Goal: Navigation & Orientation: Find specific page/section

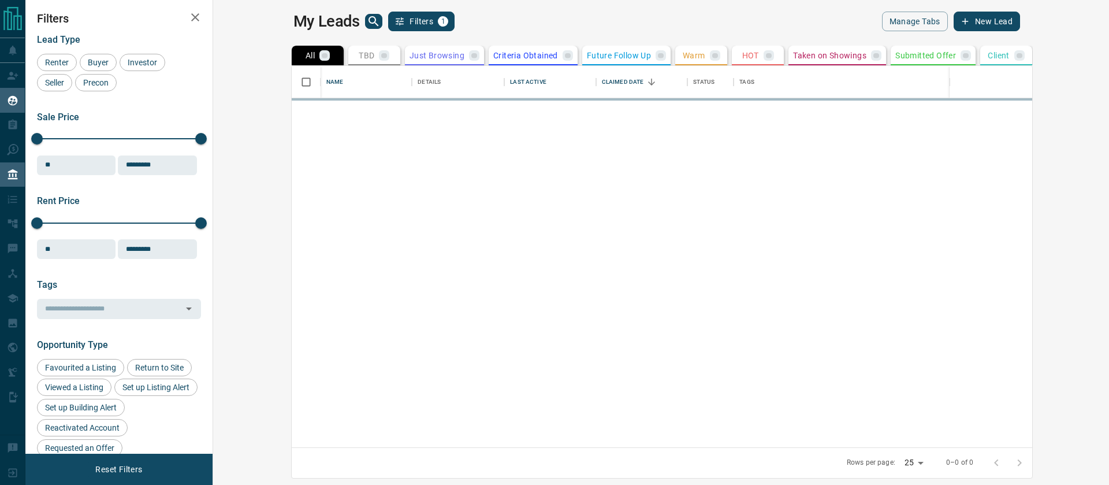
scroll to position [381, 891]
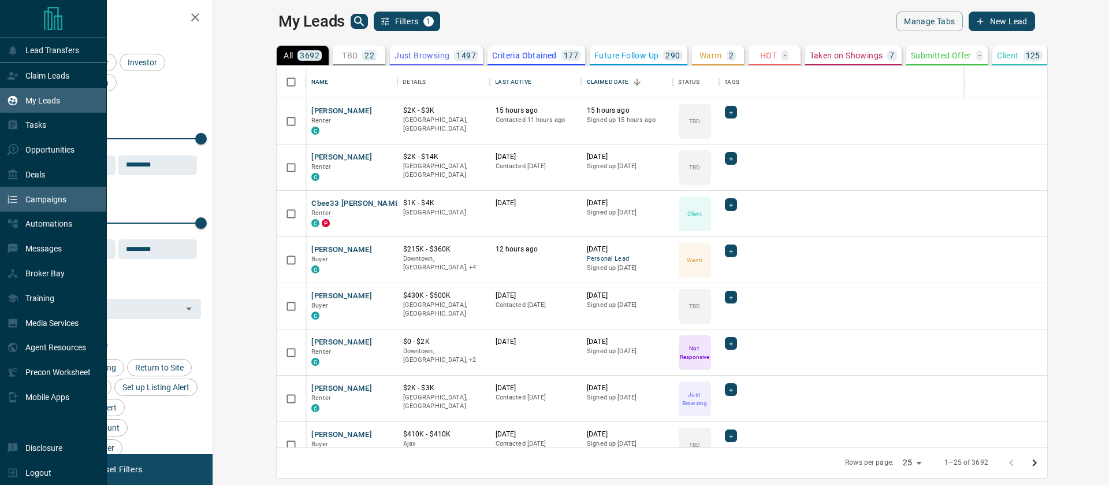
click at [21, 187] on div "Campaigns" at bounding box center [53, 199] width 107 height 25
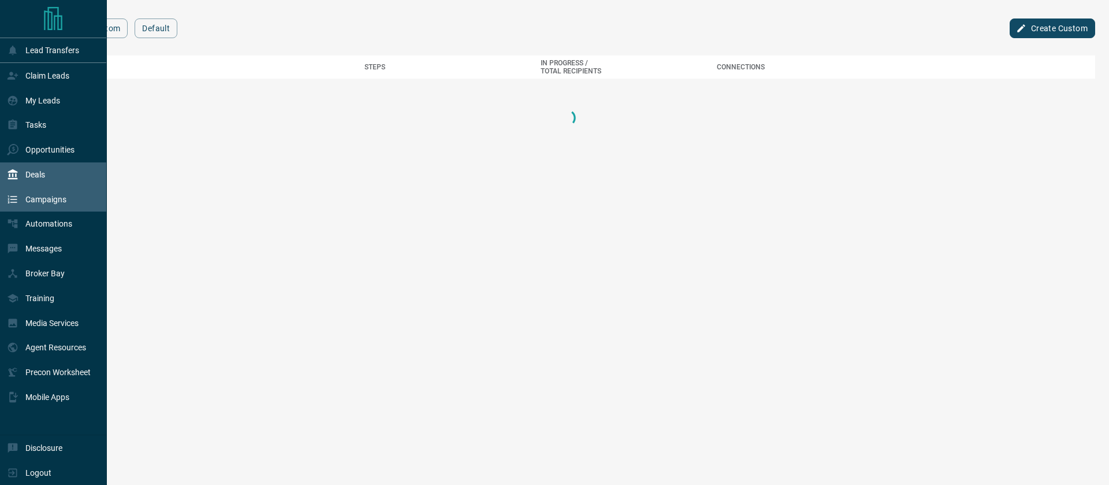
click at [30, 168] on div "Deals" at bounding box center [26, 174] width 38 height 19
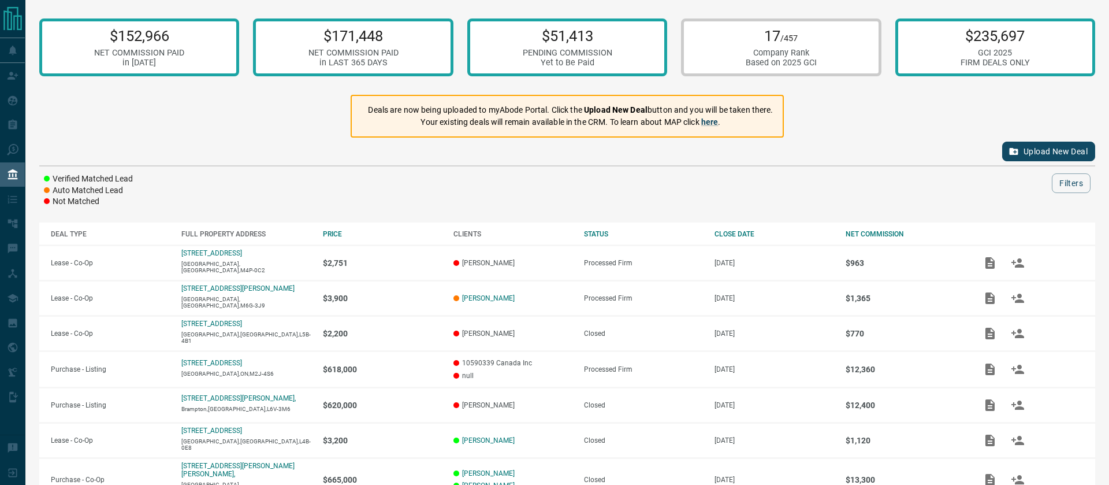
click at [1031, 153] on button "Upload New Deal" at bounding box center [1048, 152] width 93 height 20
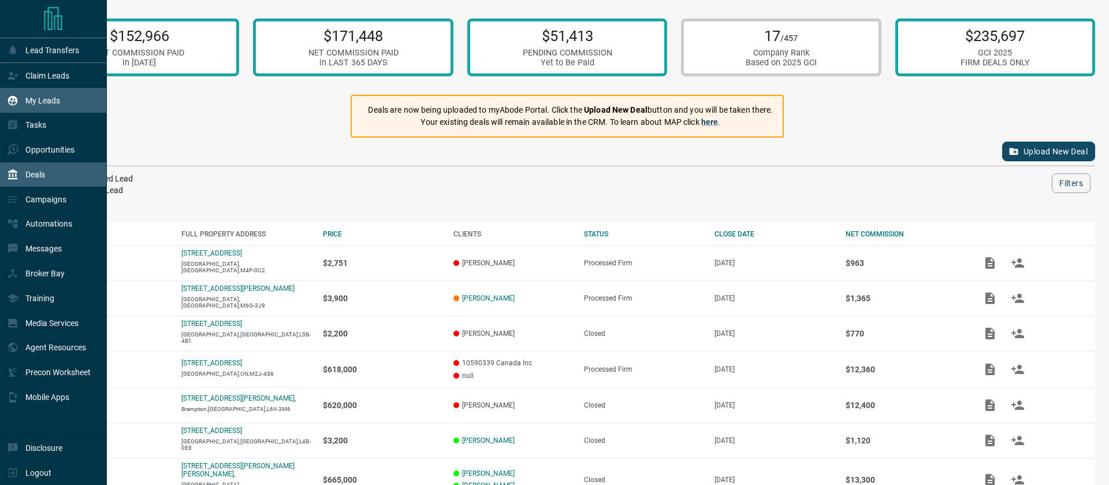
click at [33, 103] on p "My Leads" at bounding box center [42, 100] width 35 height 9
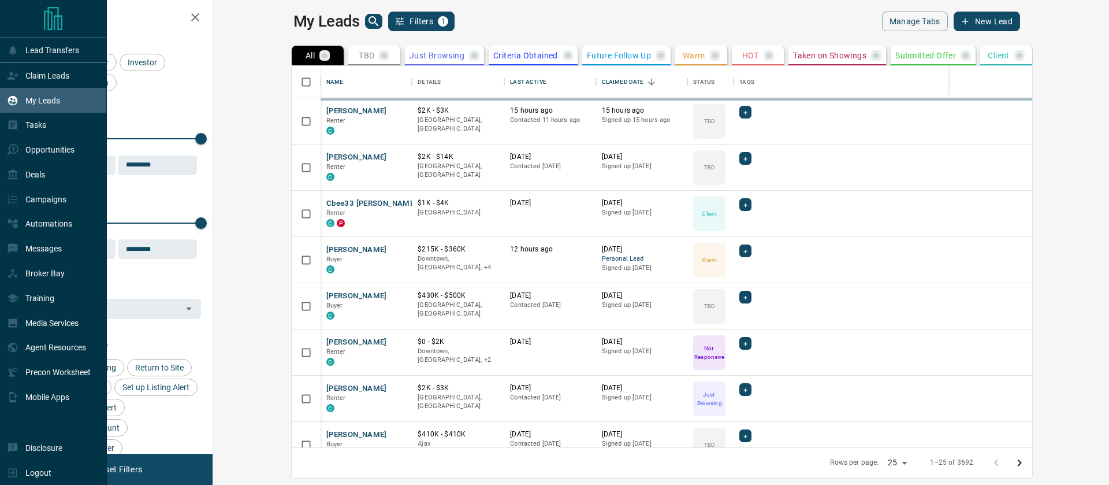
scroll to position [381, 891]
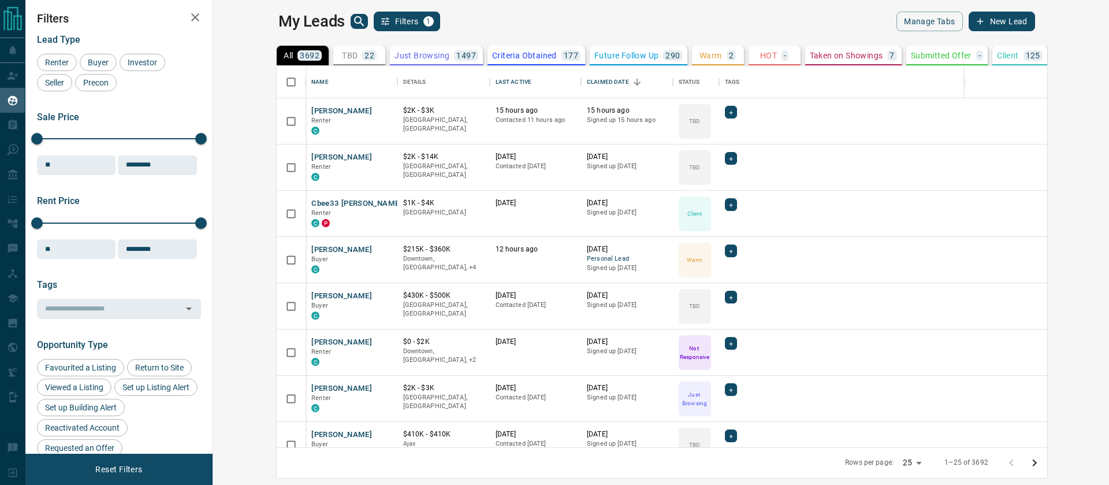
click at [342, 55] on p "TBD" at bounding box center [350, 55] width 16 height 8
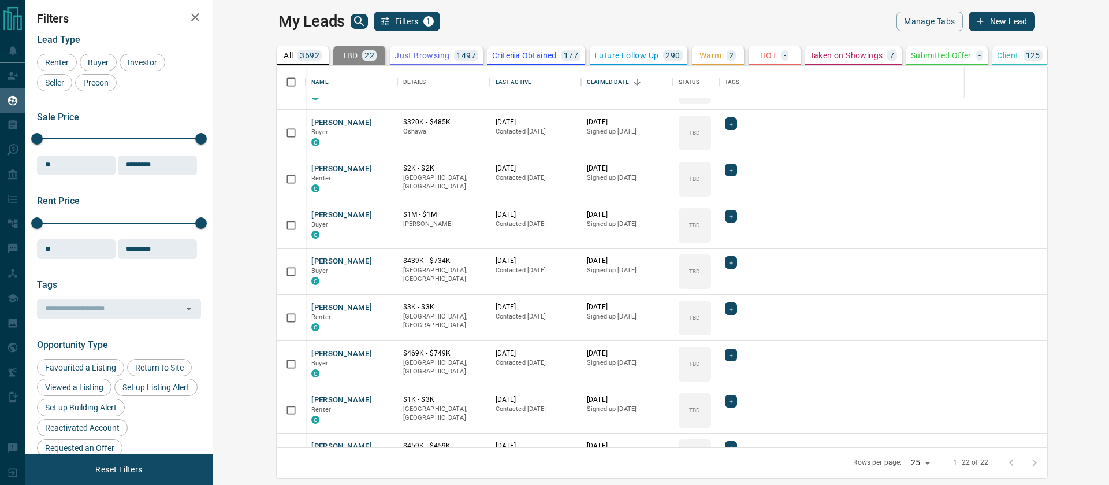
scroll to position [0, 0]
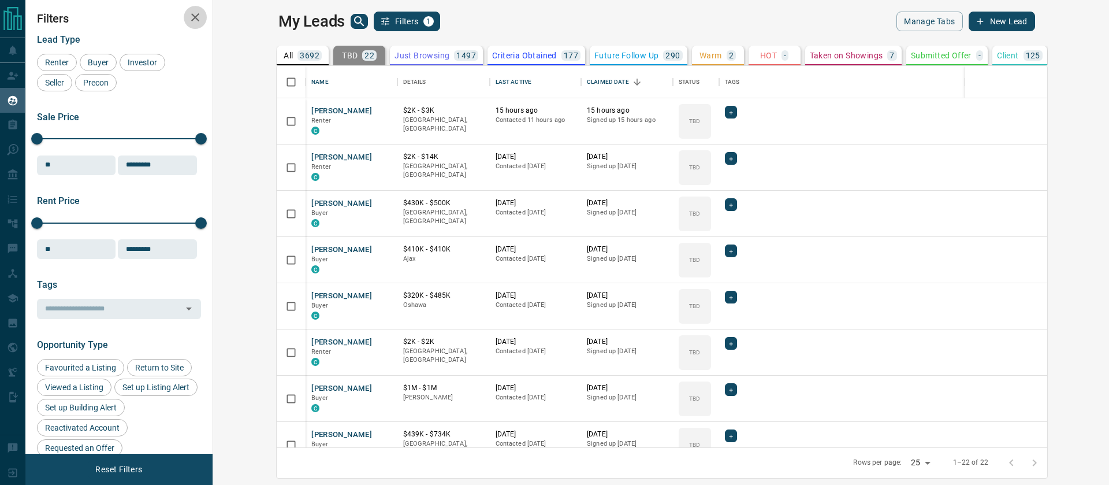
click at [195, 18] on icon "button" at bounding box center [195, 17] width 14 height 14
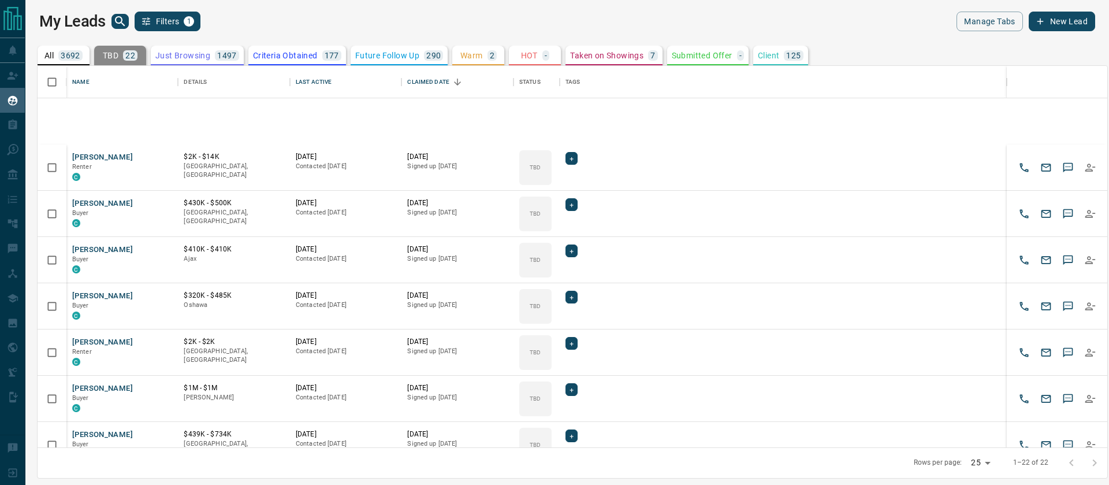
scroll to position [668, 0]
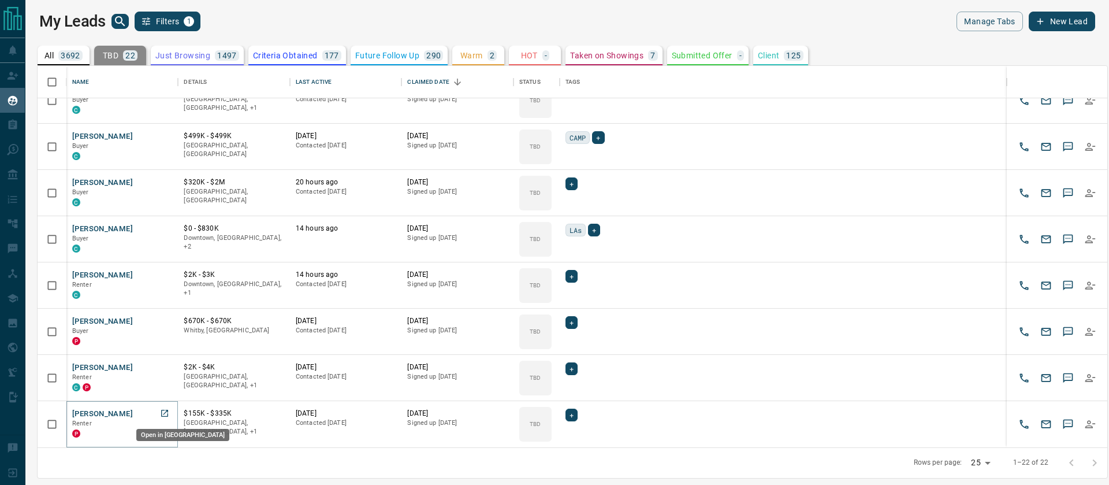
click at [166, 413] on icon "Open in New Tab" at bounding box center [164, 412] width 9 height 9
